Goal: Task Accomplishment & Management: Use online tool/utility

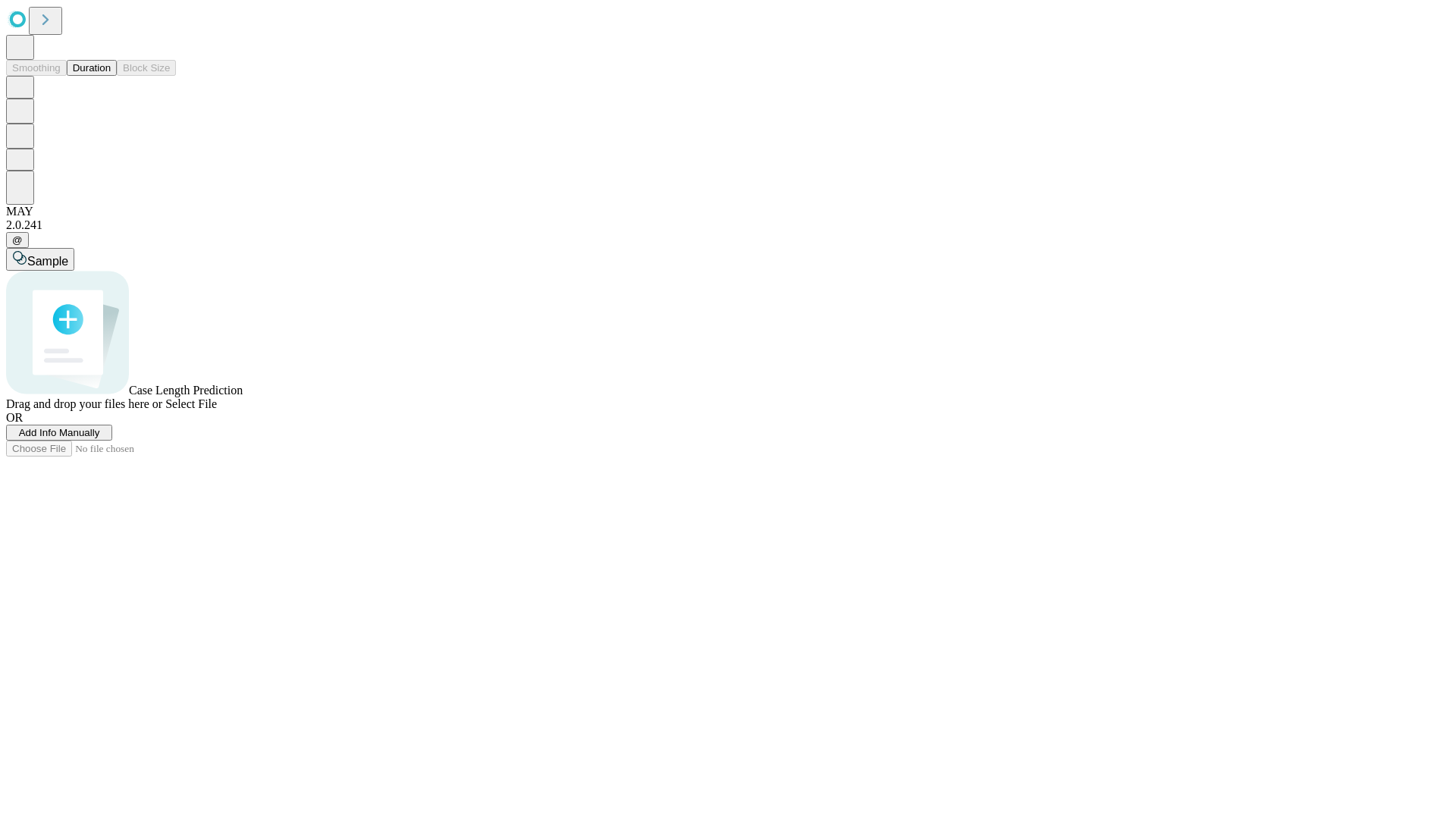
click at [111, 76] on button "Duration" at bounding box center [92, 67] width 50 height 16
click at [100, 438] on span "Add Info Manually" at bounding box center [60, 433] width 81 height 12
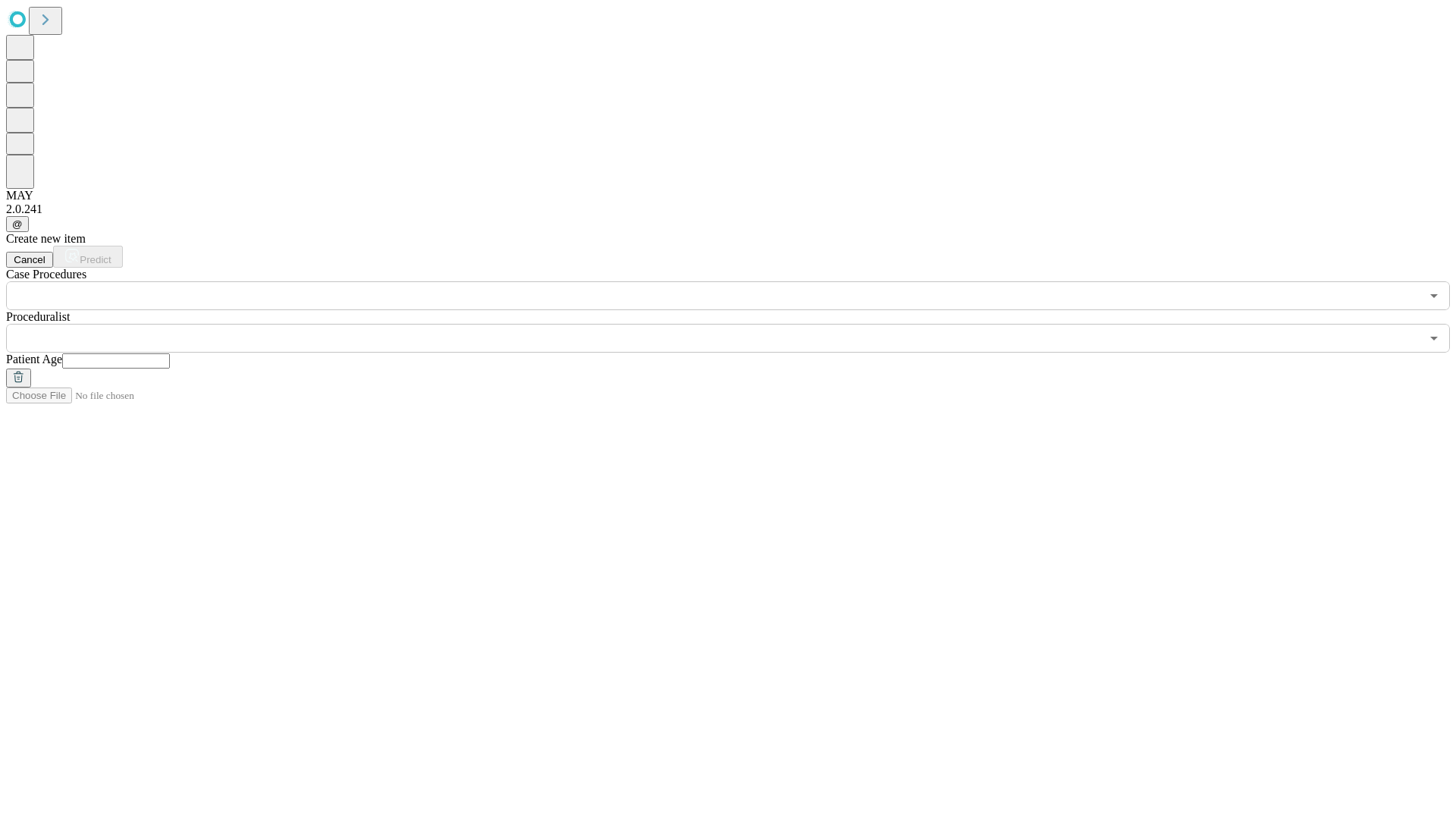
click at [170, 353] on input "text" at bounding box center [116, 361] width 108 height 15
type input "**"
click at [739, 324] on input "text" at bounding box center [713, 338] width 1415 height 29
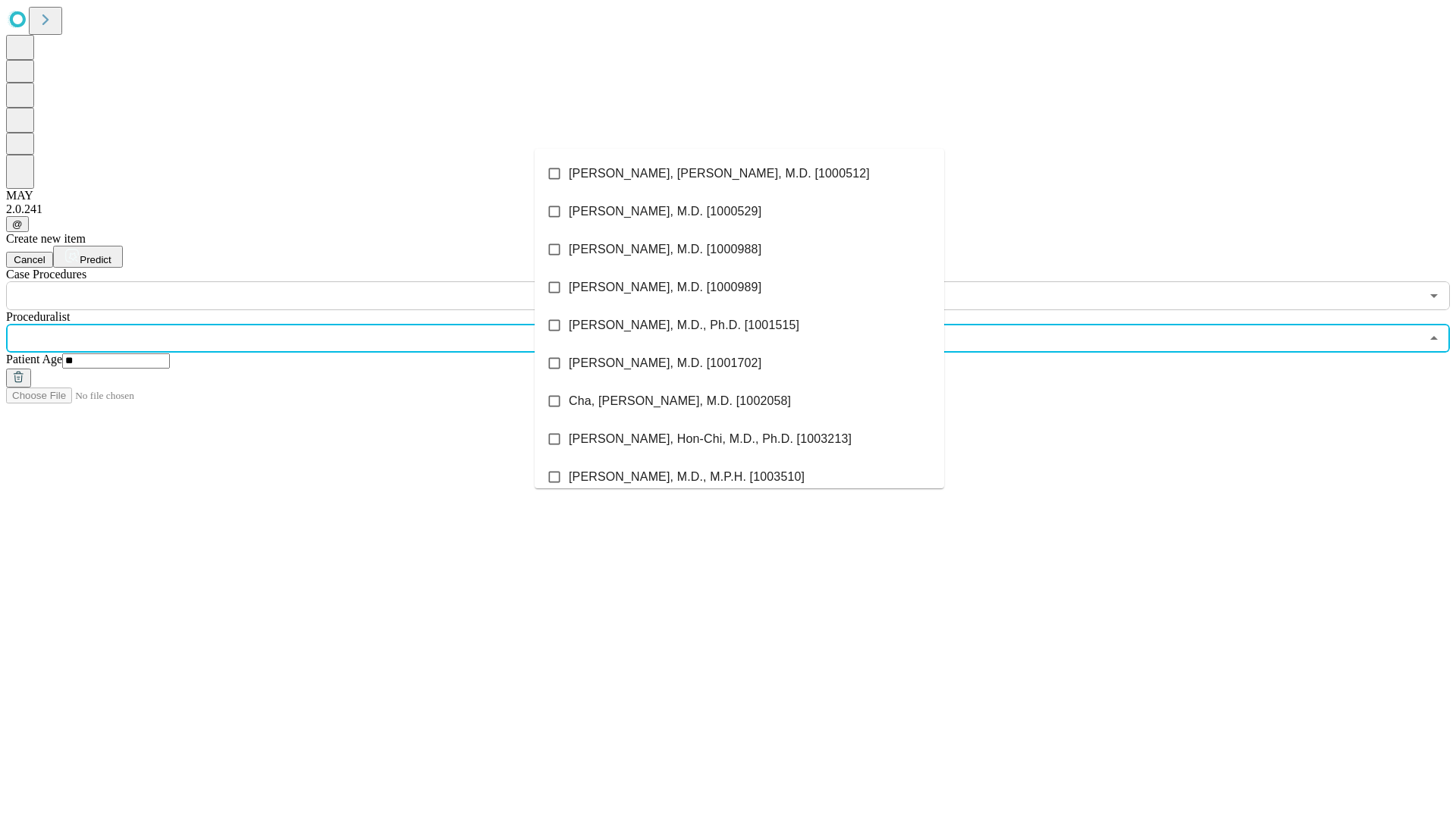
click at [739, 173] on li "[PERSON_NAME], [PERSON_NAME], M.D. [1000512]" at bounding box center [739, 173] width 410 height 38
